Goal: Book appointment/travel/reservation

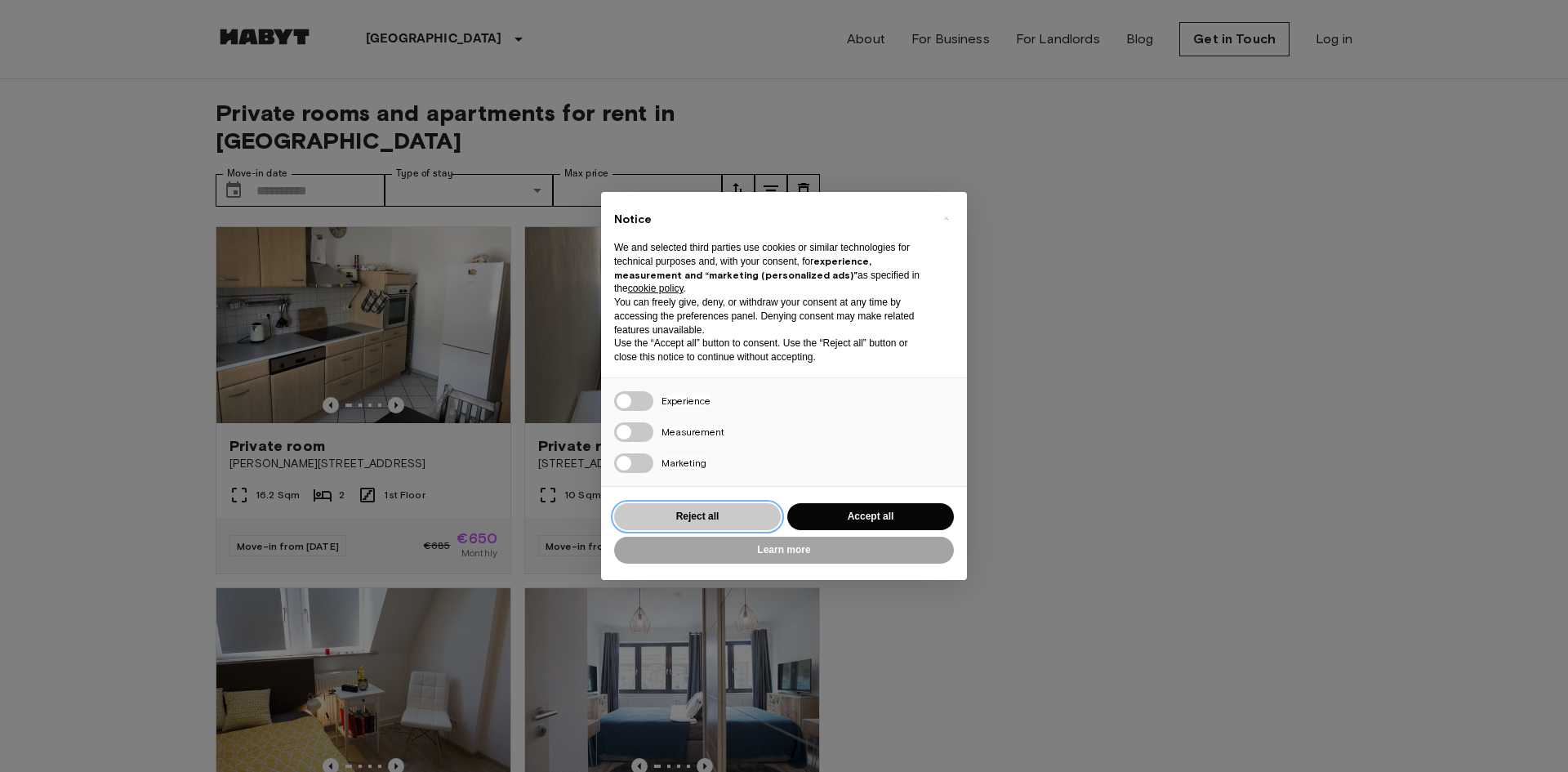
click at [687, 513] on button "Reject all" at bounding box center [697, 516] width 166 height 27
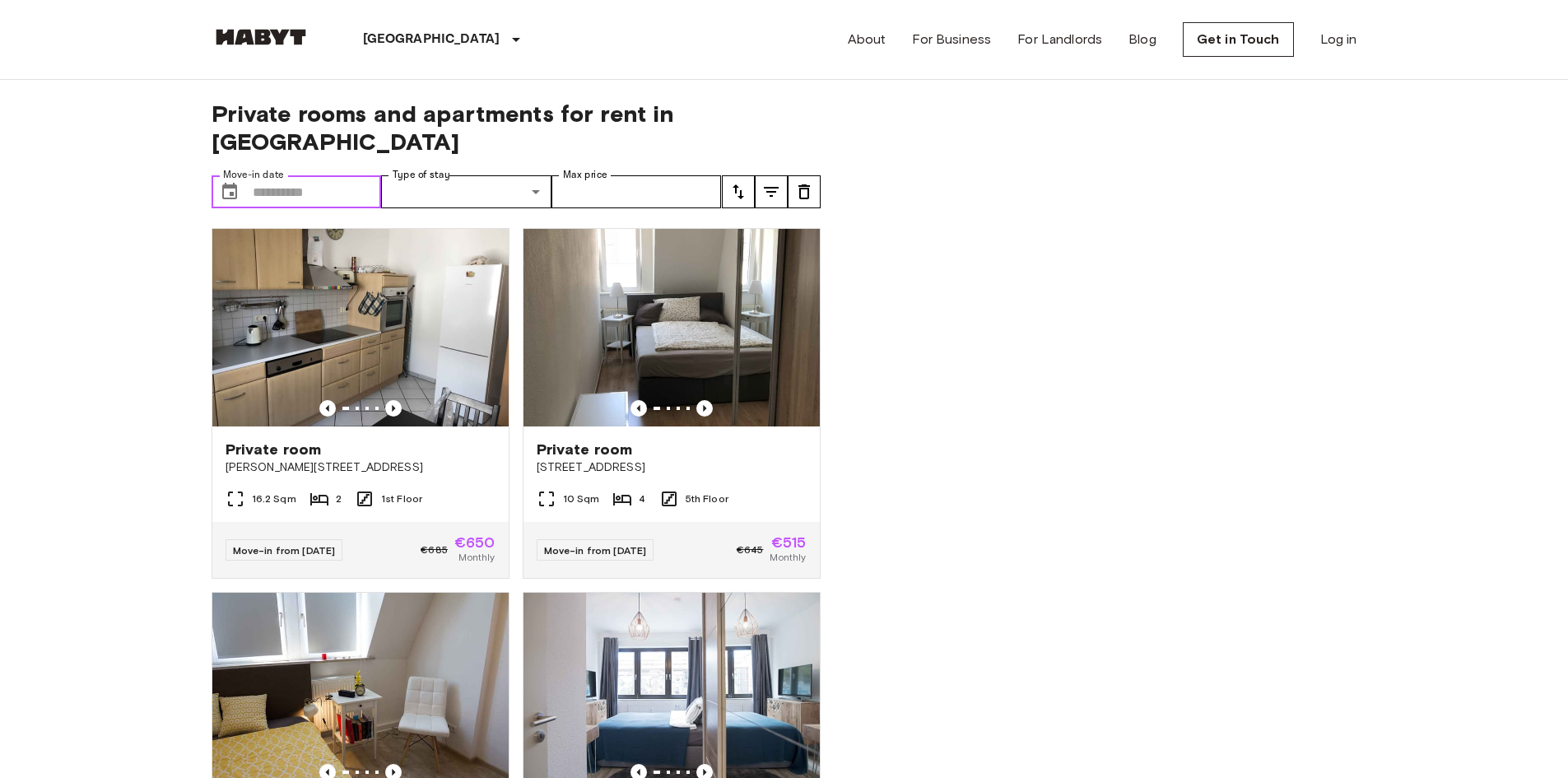
click at [309, 176] on input "Move-in date" at bounding box center [317, 192] width 129 height 33
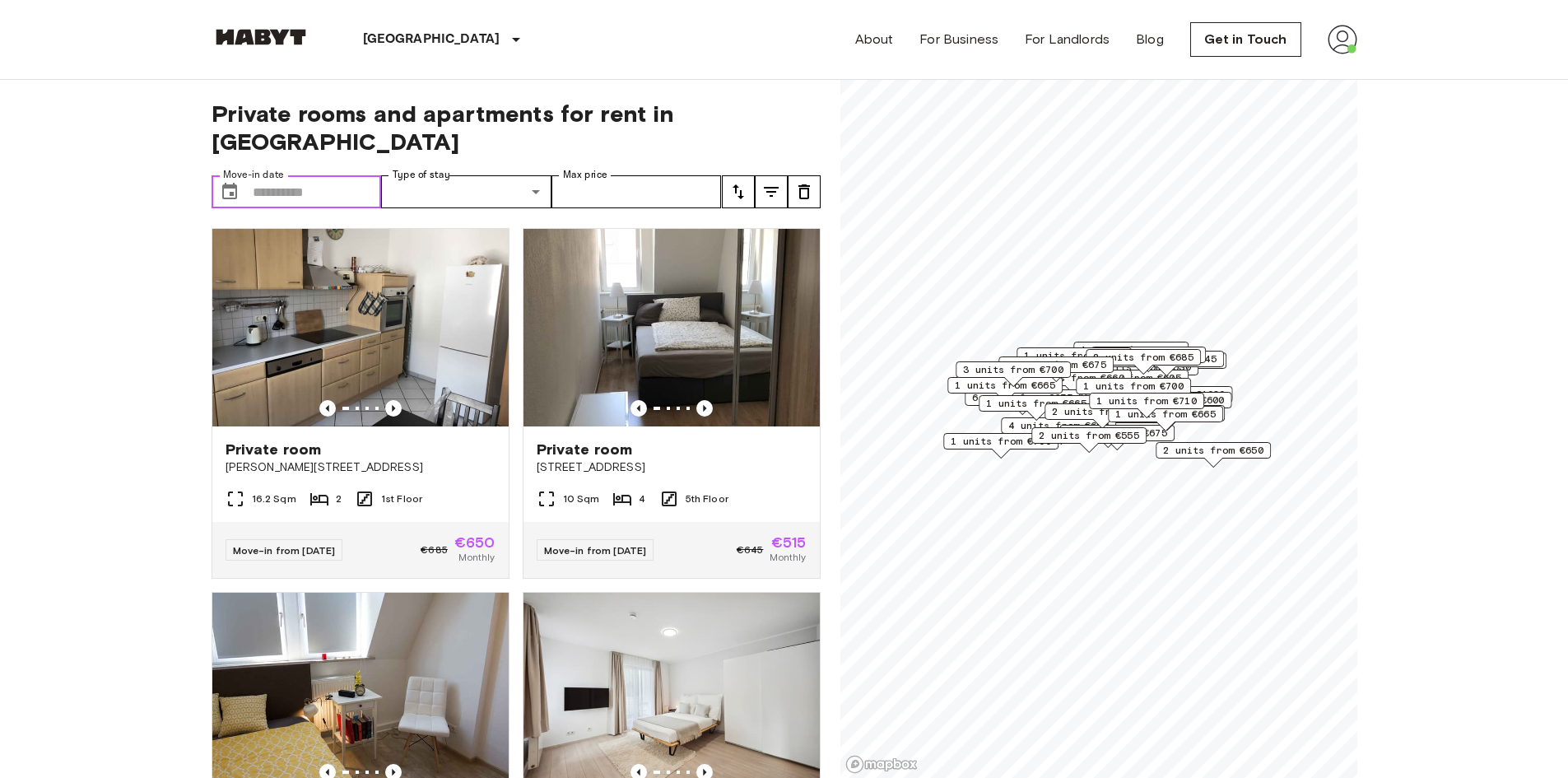
click at [310, 176] on input "Move-in date" at bounding box center [317, 192] width 129 height 33
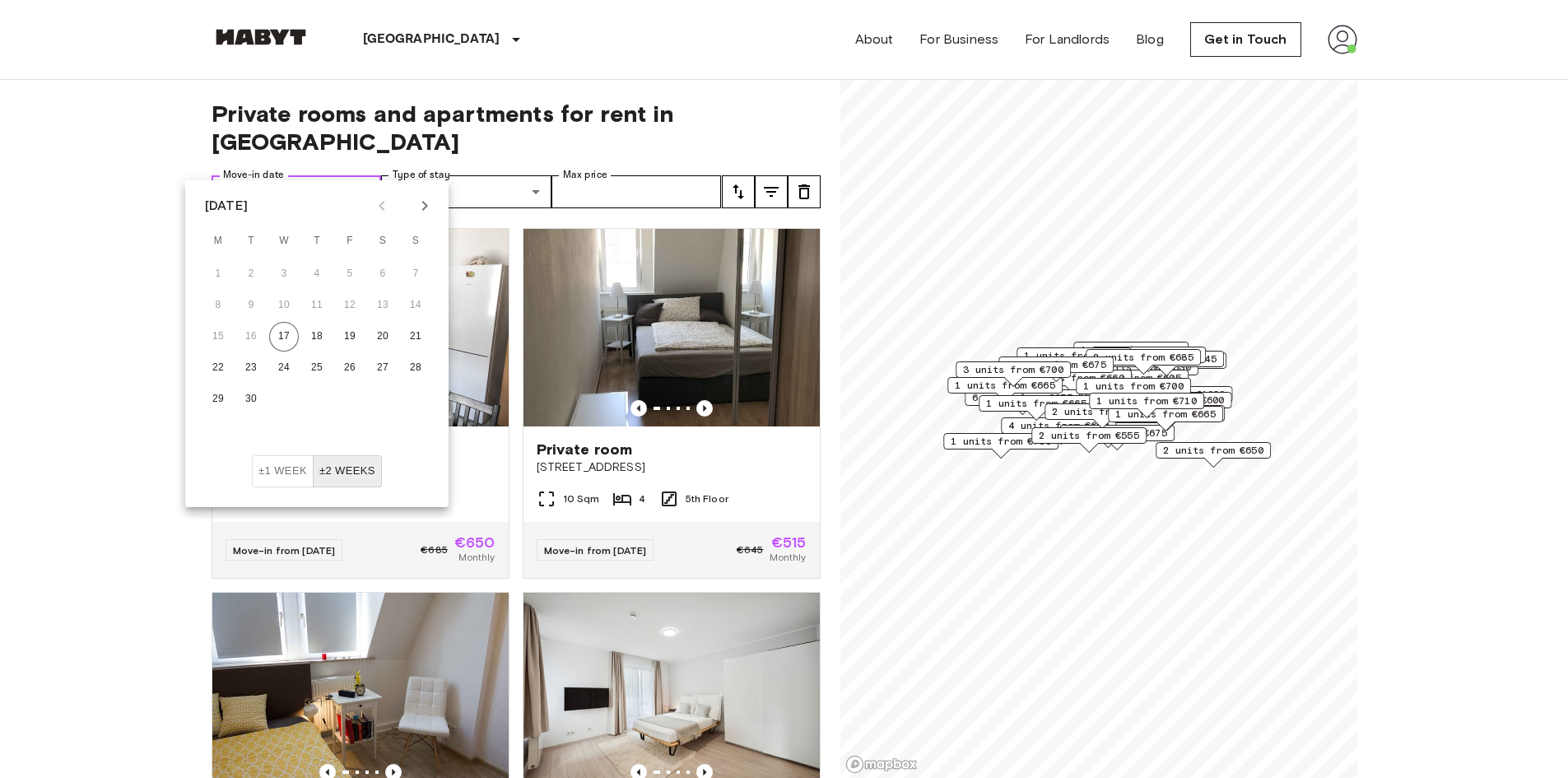
click at [319, 176] on input "Move-in date" at bounding box center [317, 192] width 129 height 33
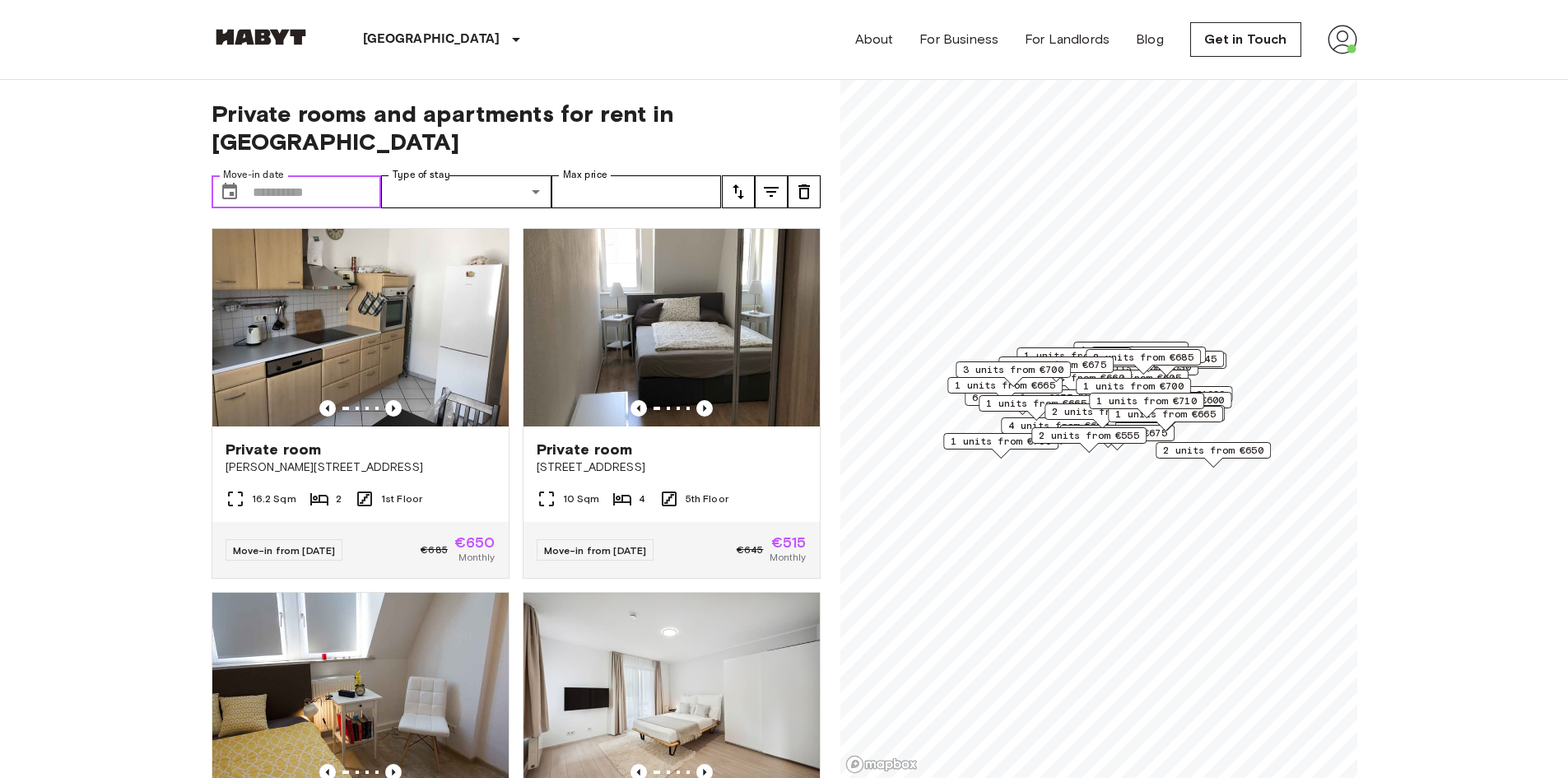
click at [299, 177] on input "Move-in date" at bounding box center [317, 192] width 129 height 33
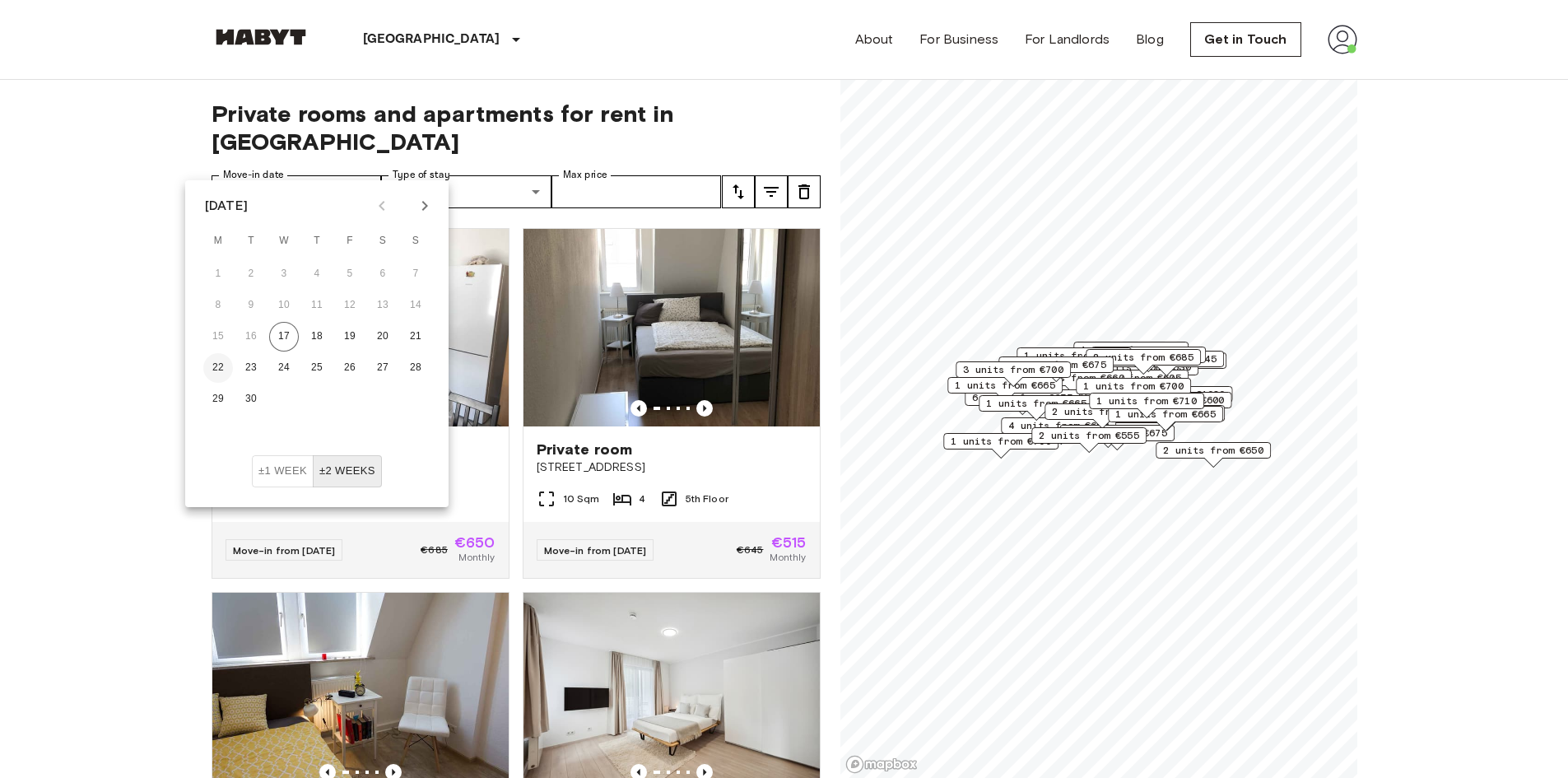
click at [206, 364] on button "22" at bounding box center [218, 368] width 29 height 29
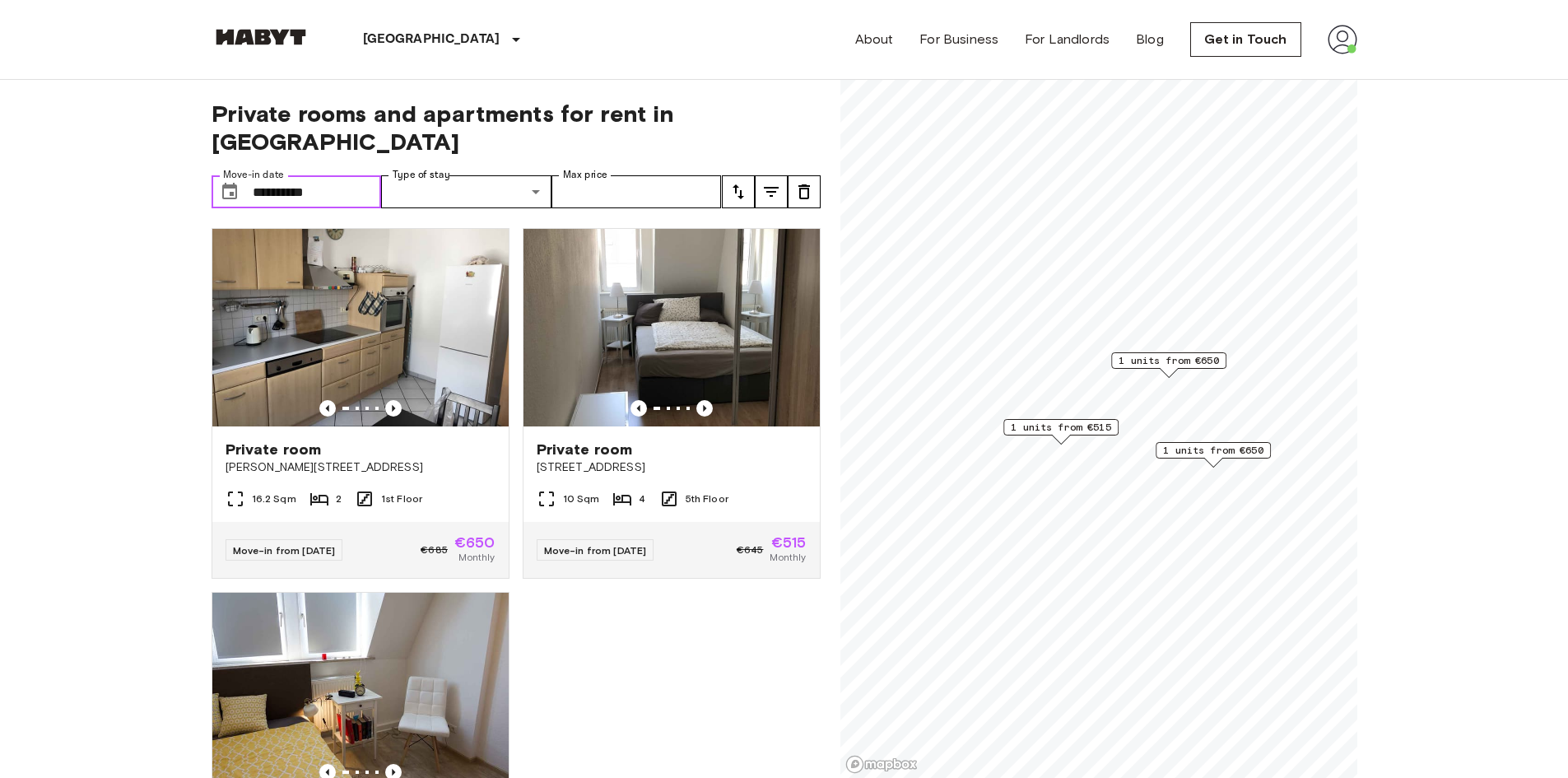
click at [1066, 425] on span "1 units from €515" at bounding box center [1060, 427] width 100 height 15
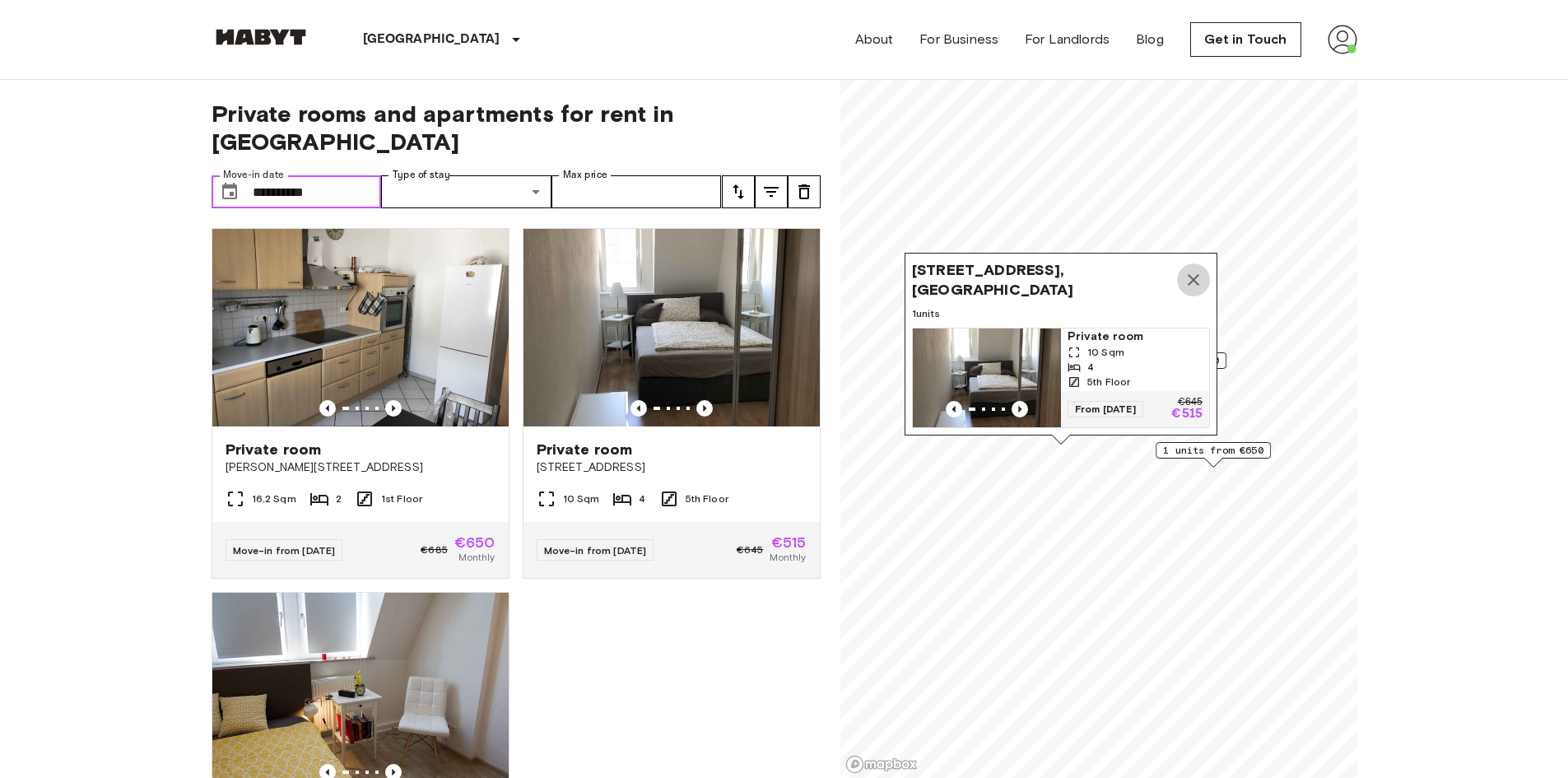
click at [1194, 272] on icon "Map marker" at bounding box center [1193, 280] width 20 height 20
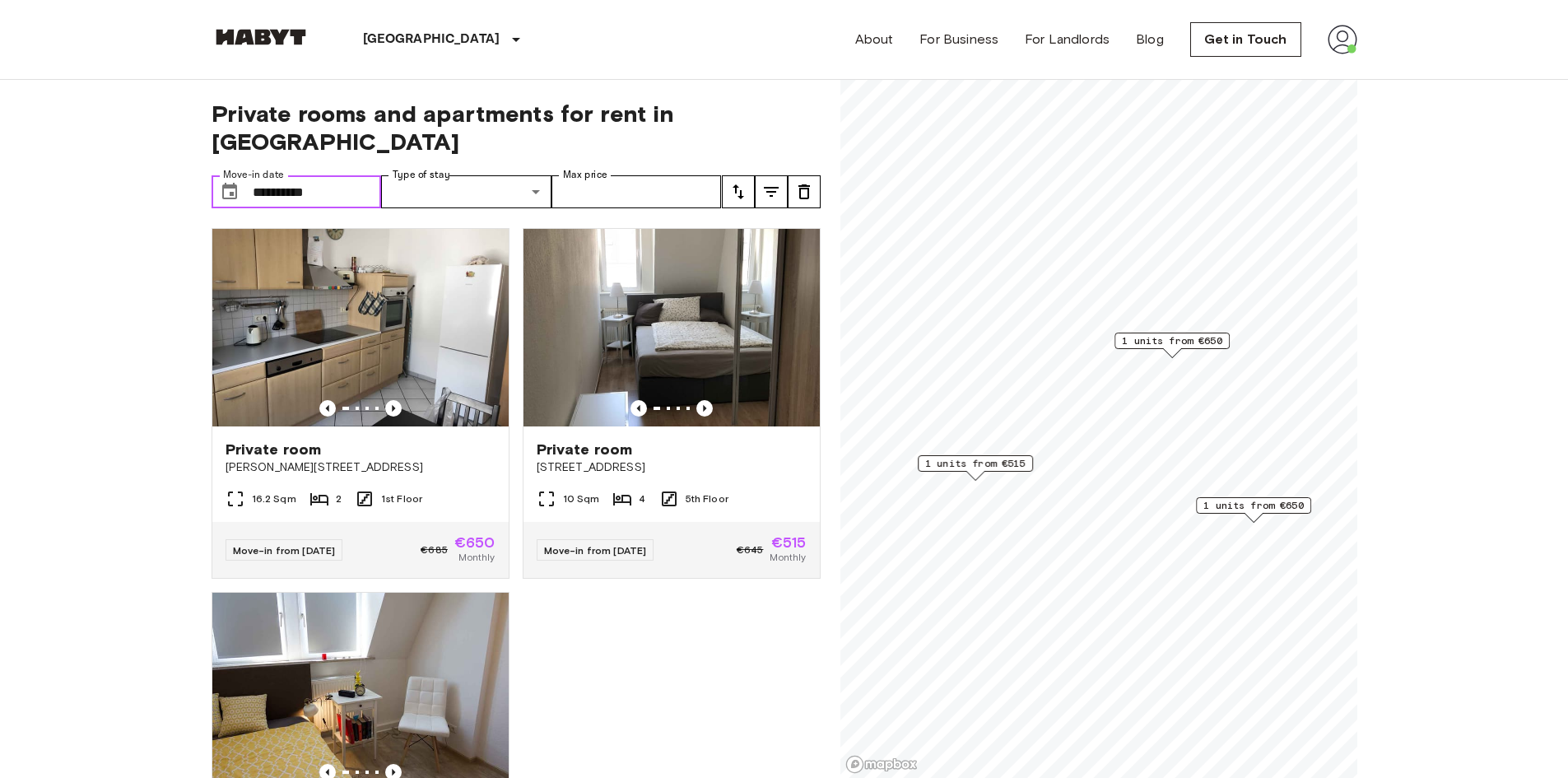
click at [1175, 339] on span "1 units from €650" at bounding box center [1172, 340] width 100 height 15
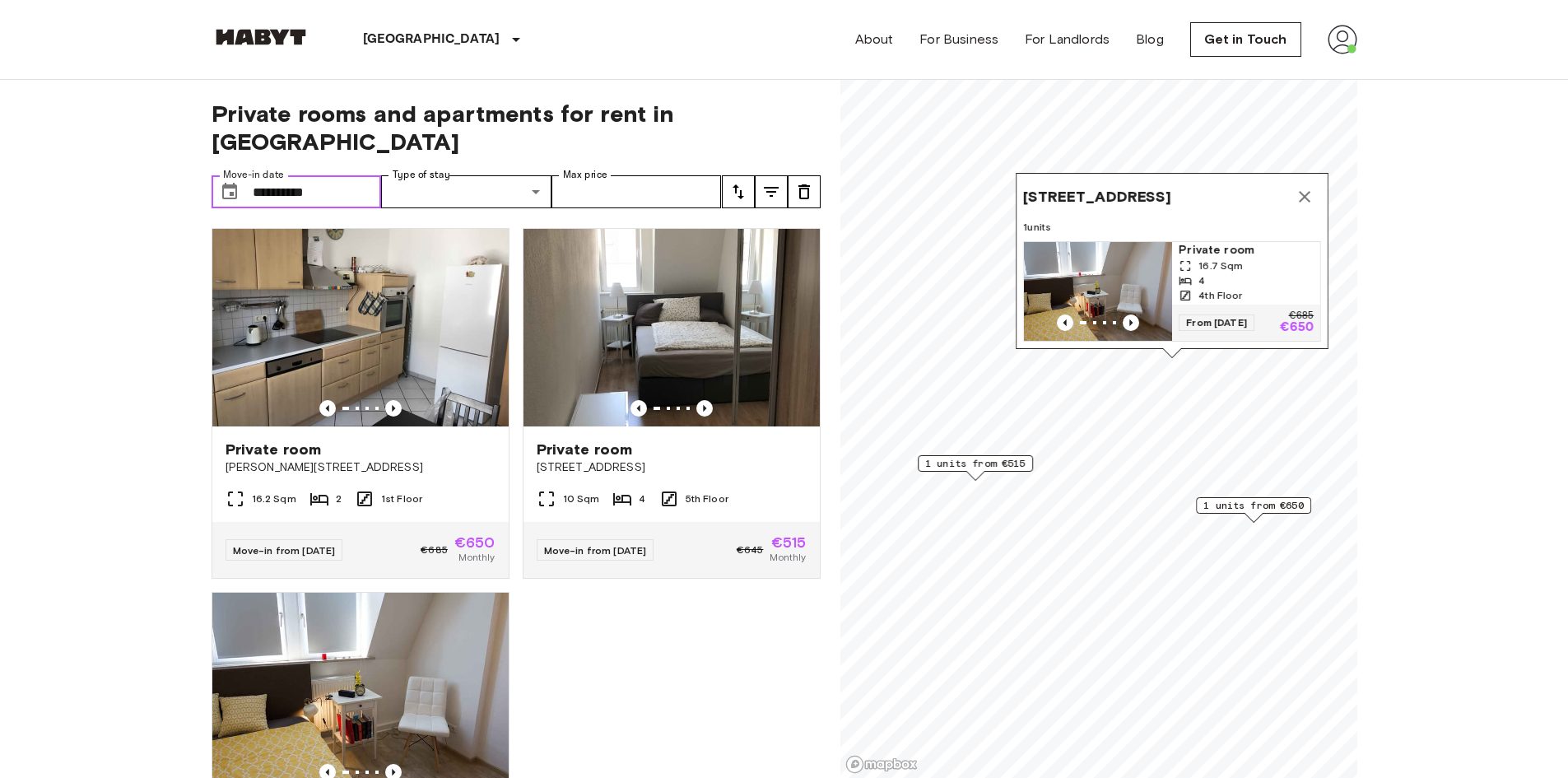
click at [1301, 187] on icon "Map marker" at bounding box center [1304, 196] width 20 height 20
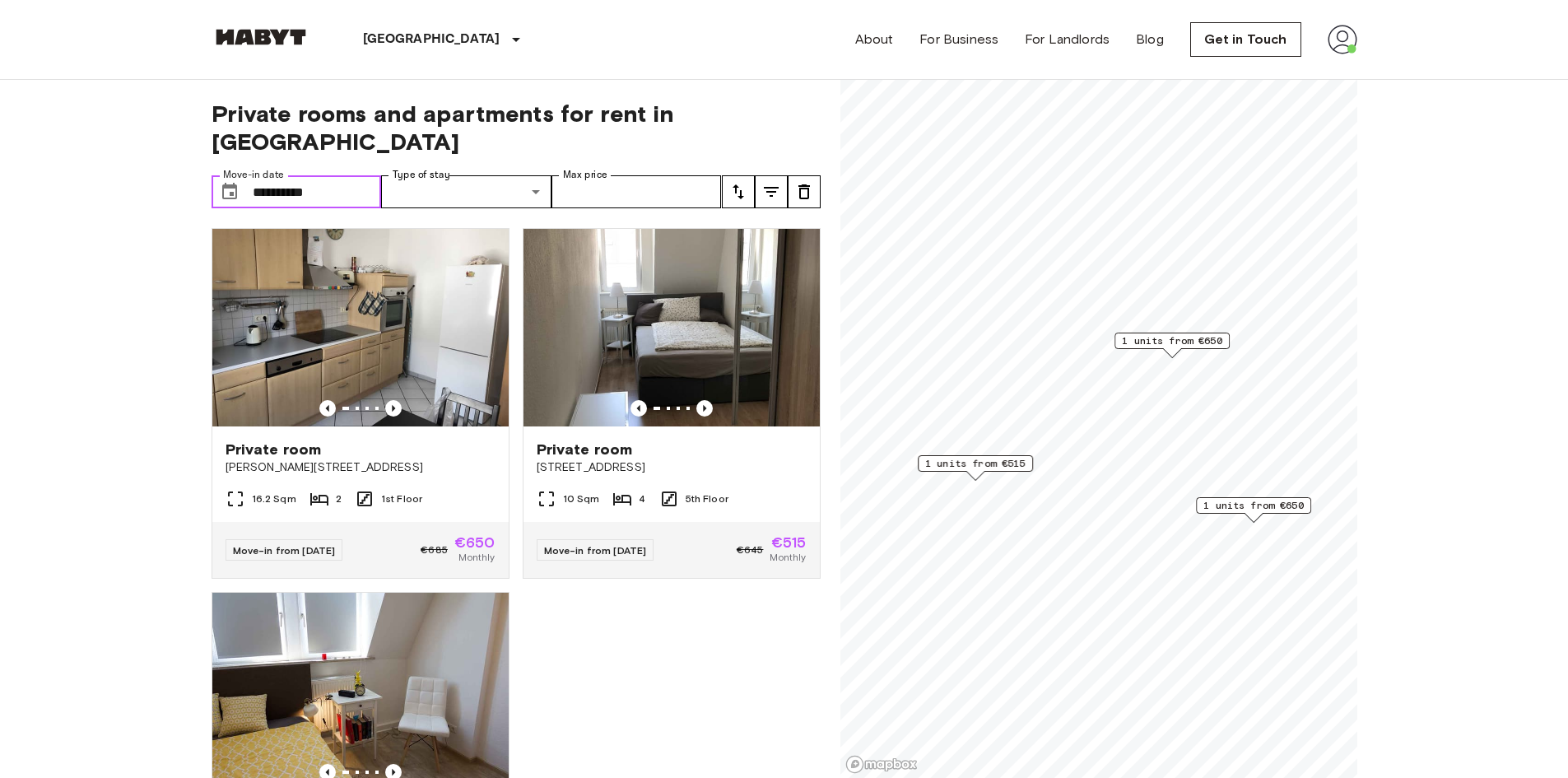
click at [291, 176] on input "**********" at bounding box center [317, 192] width 129 height 33
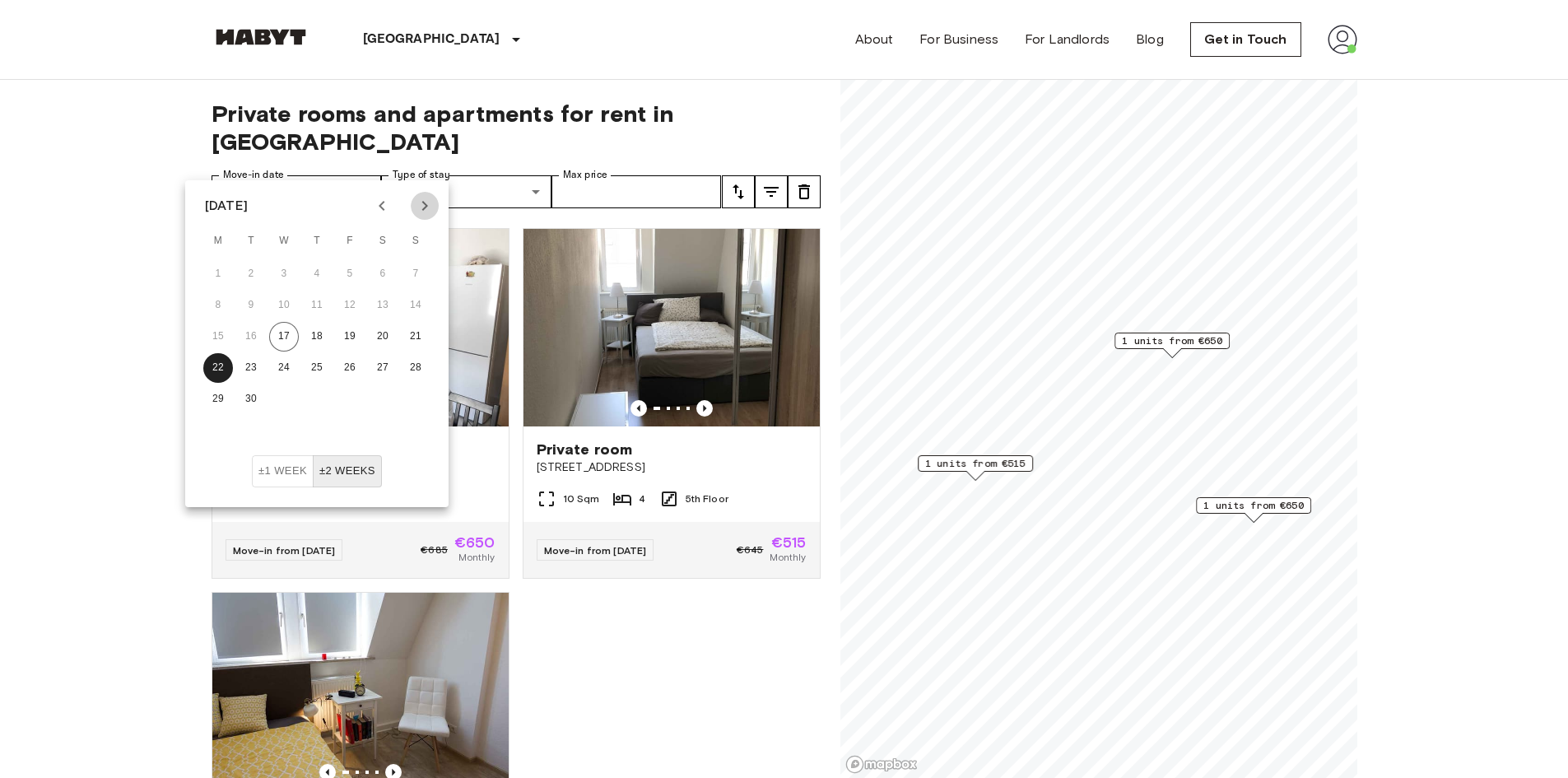
click at [422, 211] on icon "Next month" at bounding box center [425, 205] width 20 height 20
click at [226, 302] on button "6" at bounding box center [218, 305] width 29 height 29
type input "**********"
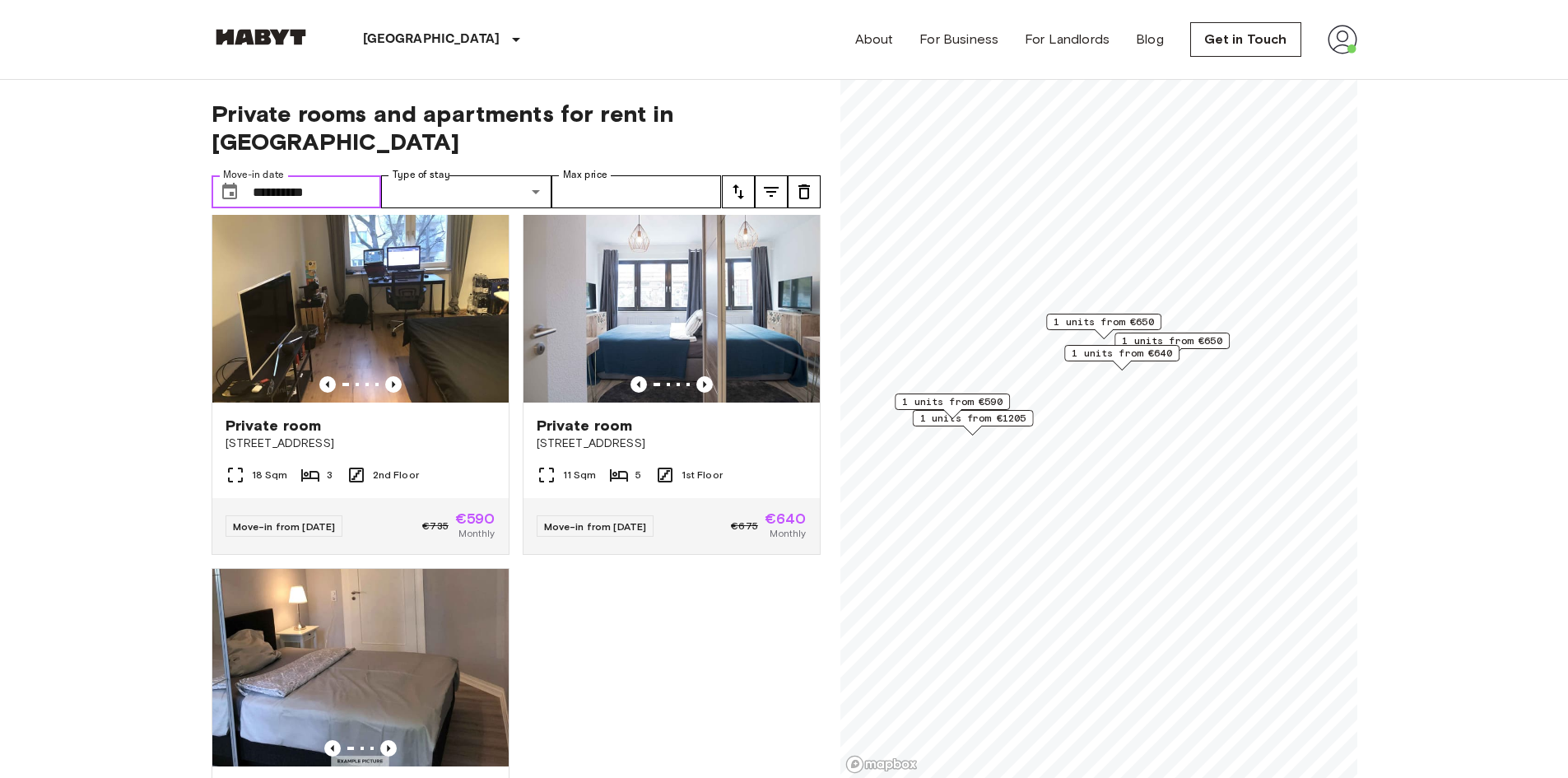
scroll to position [412, 0]
